Goal: Task Accomplishment & Management: Manage account settings

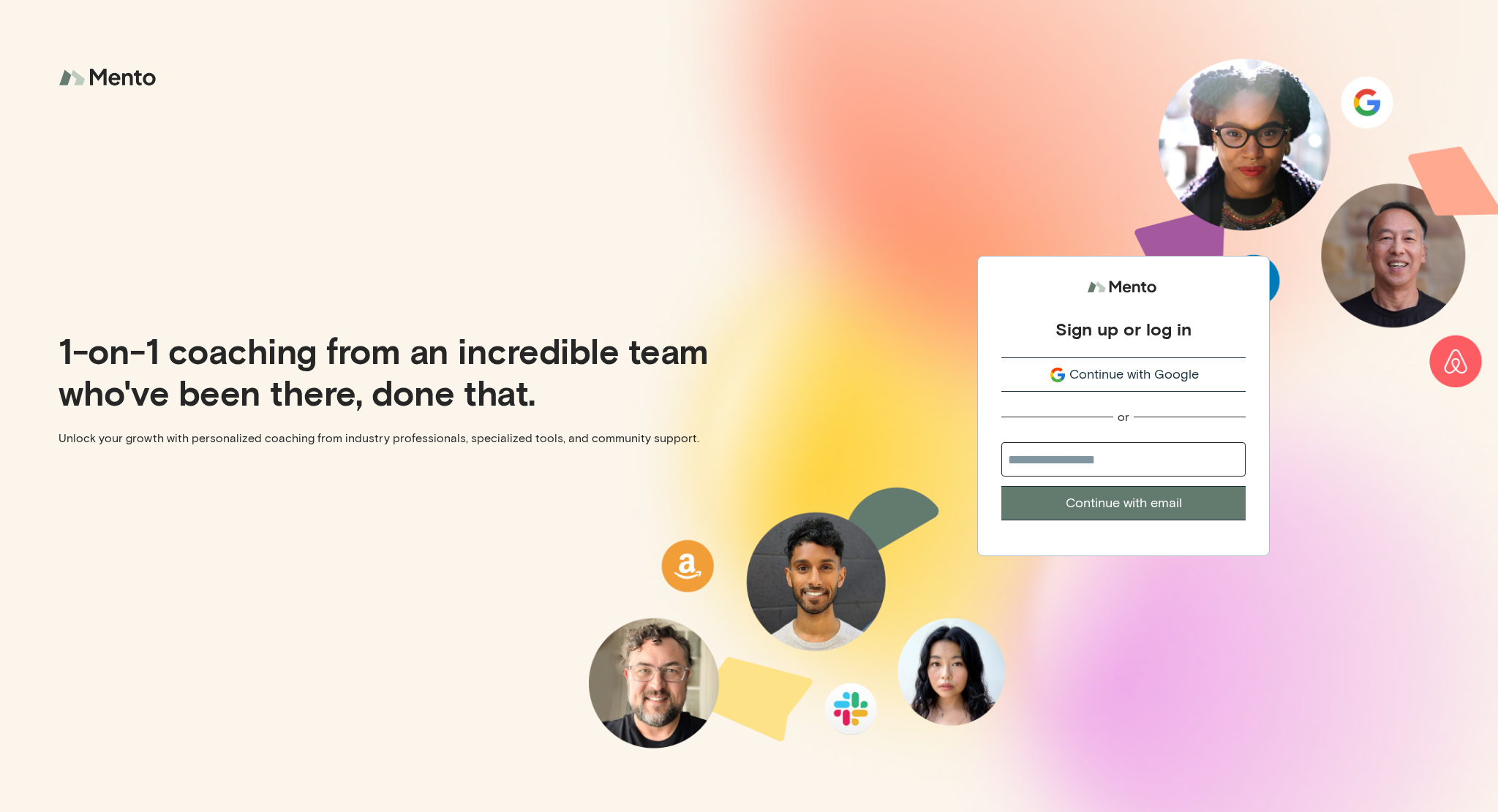
click at [1176, 382] on span "Continue with Google" at bounding box center [1134, 375] width 130 height 20
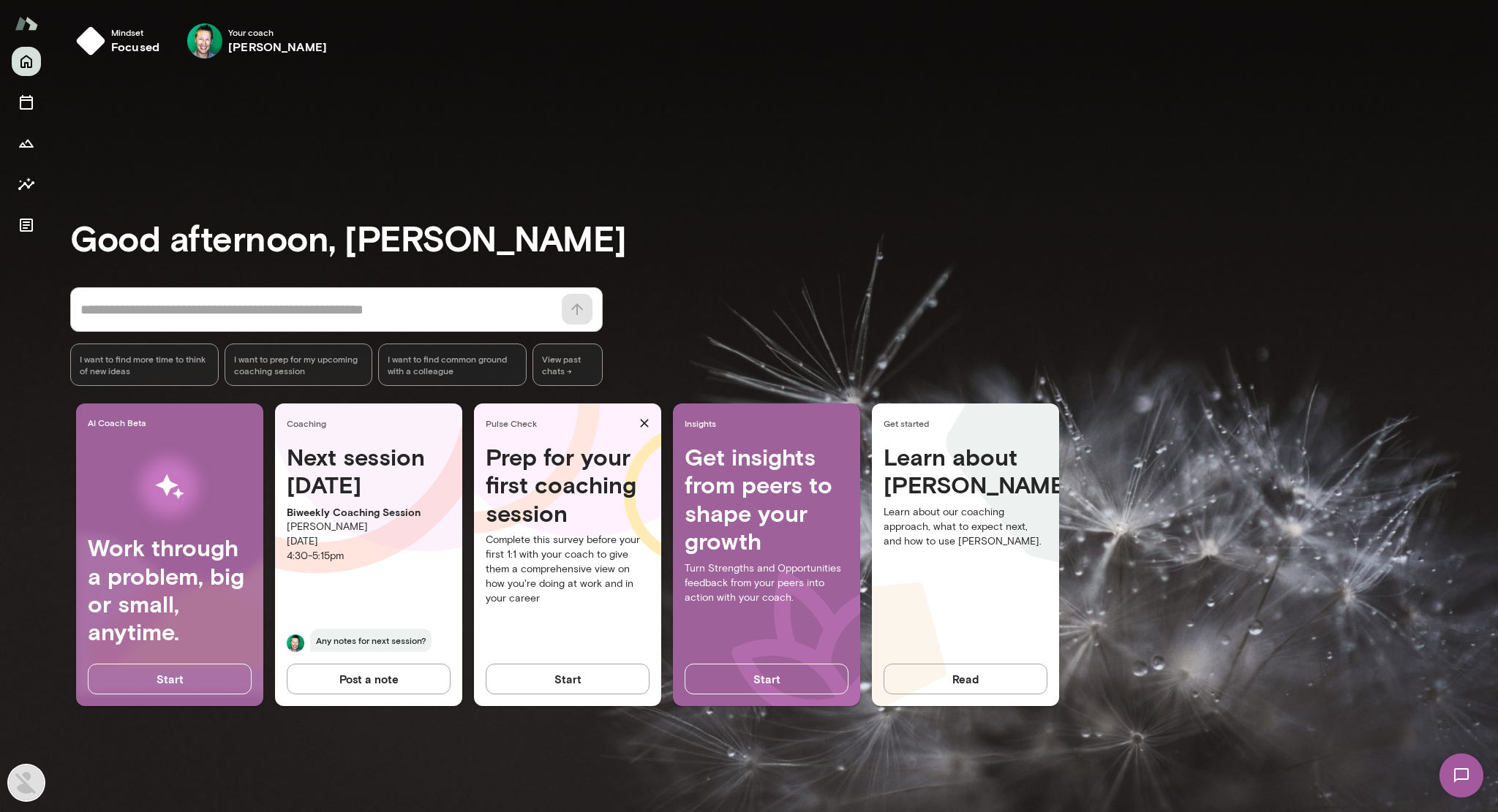
click at [1451, 788] on img at bounding box center [1462, 776] width 60 height 60
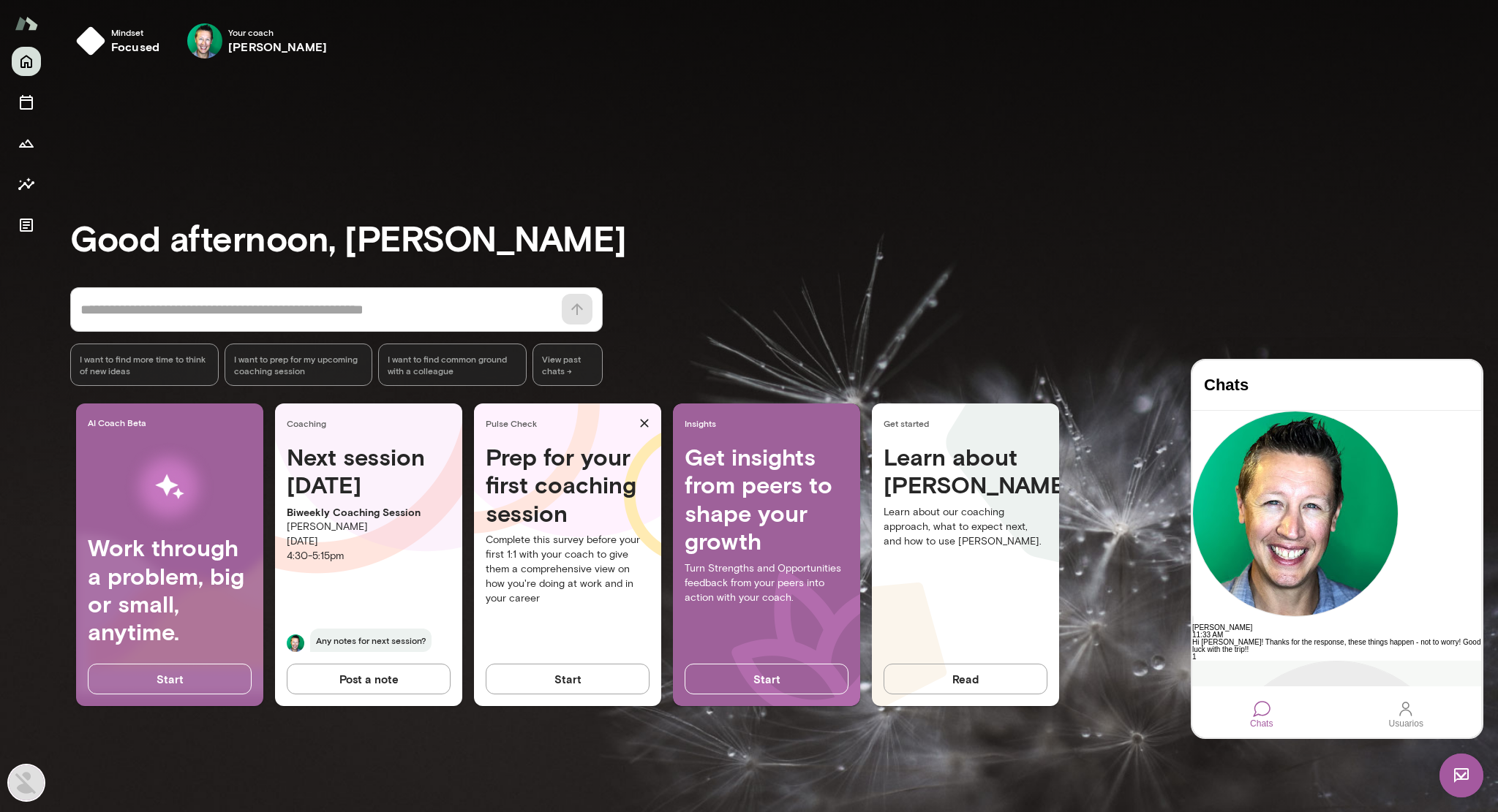
click at [1260, 682] on button "Borrar" at bounding box center [1244, 686] width 29 height 9
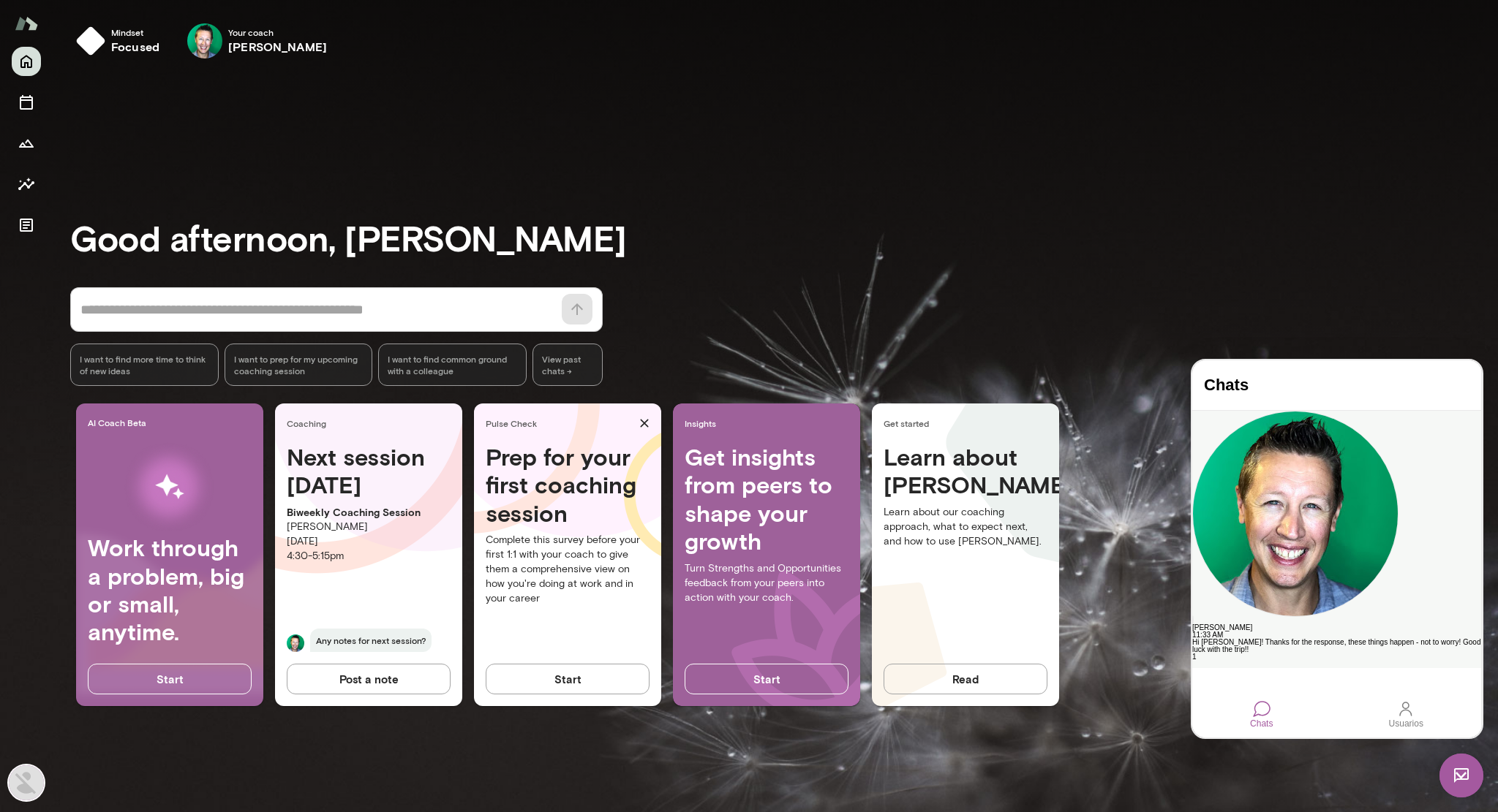
click at [1332, 639] on div "Hi [PERSON_NAME]! Thanks for the response, these things happen - not to worry! …" at bounding box center [1336, 646] width 289 height 14
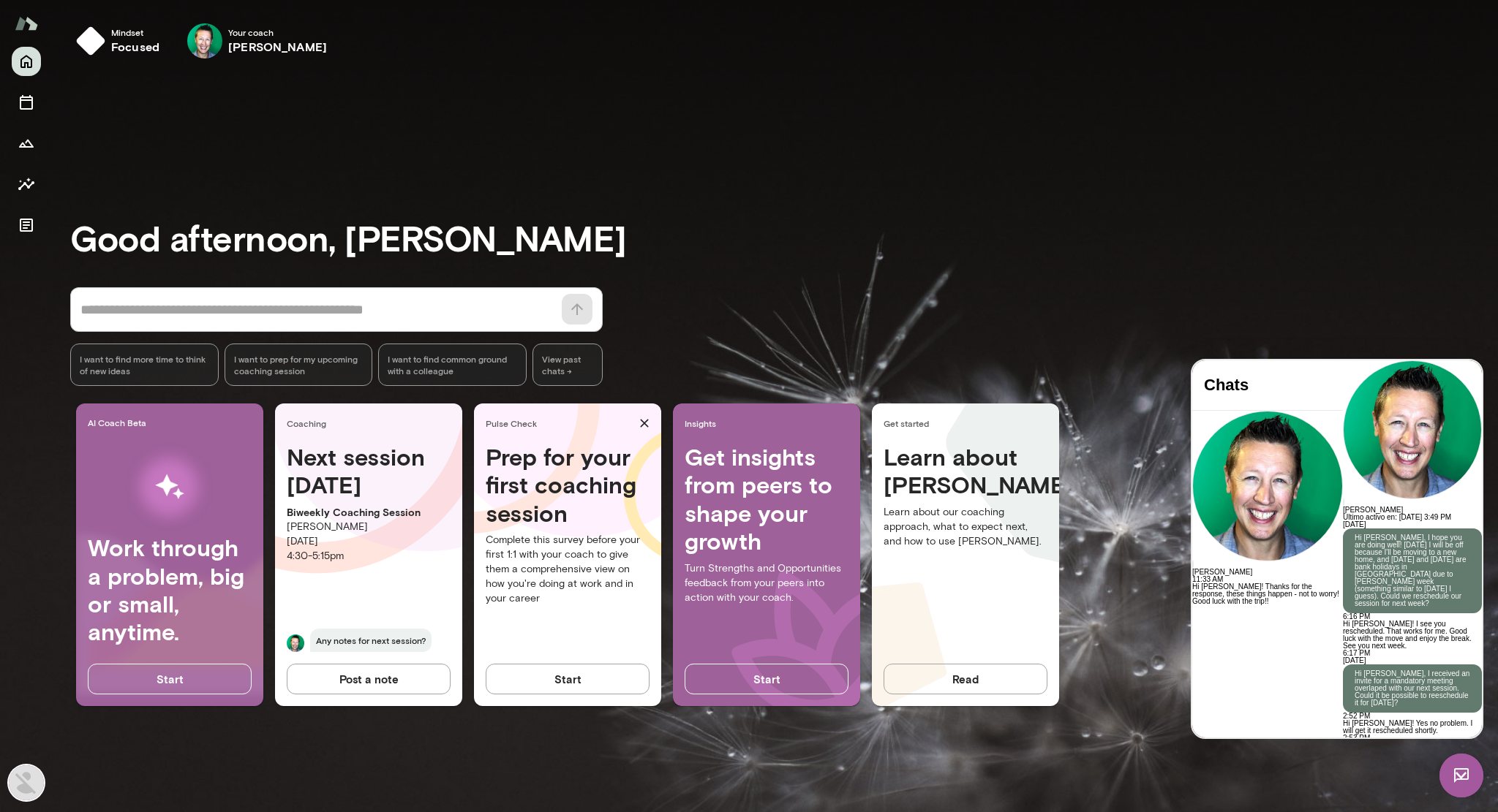
scroll to position [991, 0]
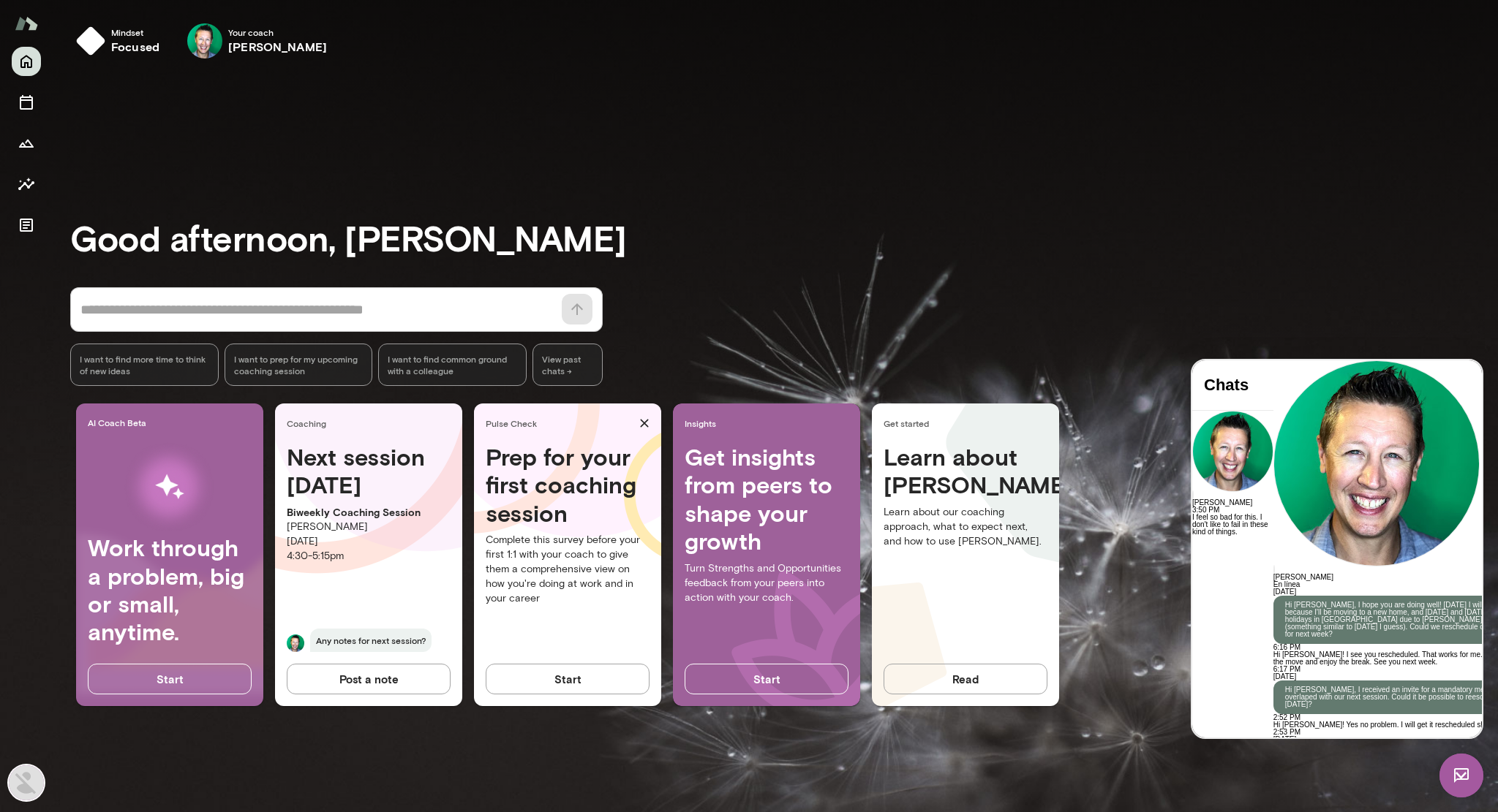
scroll to position [1107, 0]
